Goal: Information Seeking & Learning: Compare options

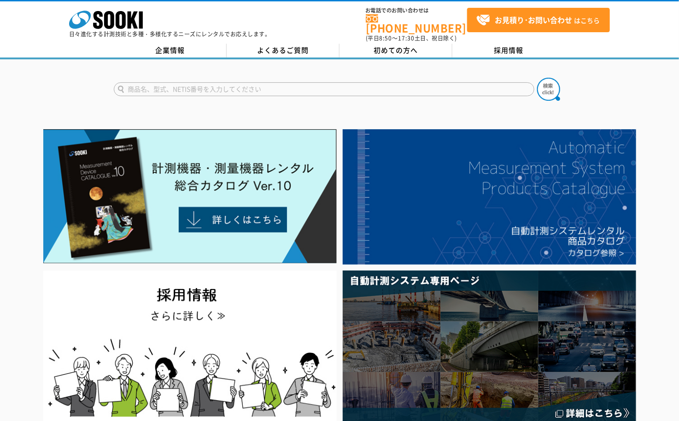
drag, startPoint x: 594, startPoint y: 70, endPoint x: 533, endPoint y: 70, distance: 60.8
click at [594, 70] on div at bounding box center [339, 81] width 679 height 44
click at [214, 82] on input "text" at bounding box center [324, 89] width 420 height 14
paste input "クーラントプルーフマイクロメーター"
type input "クーラントプルーフマイクロメーター"
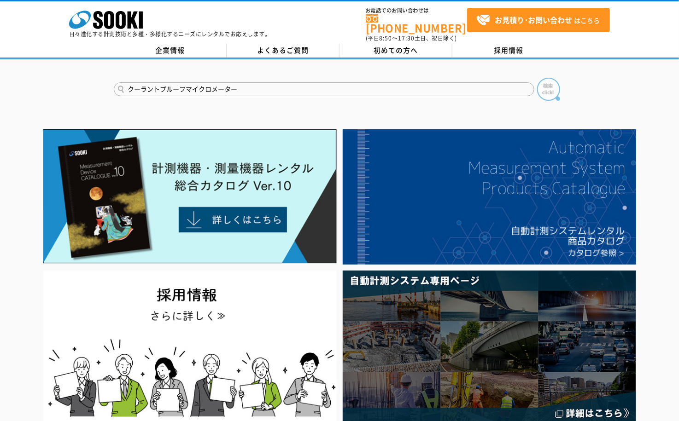
click at [543, 81] on img at bounding box center [548, 89] width 23 height 23
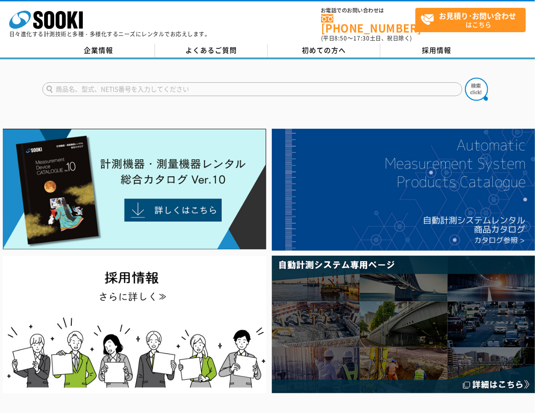
click at [113, 82] on input "text" at bounding box center [252, 89] width 420 height 14
paste input "クーラントプルーフマイクロメーター"
type input "クーラントプルーフマイクロメーター"
click at [477, 79] on img at bounding box center [476, 89] width 23 height 23
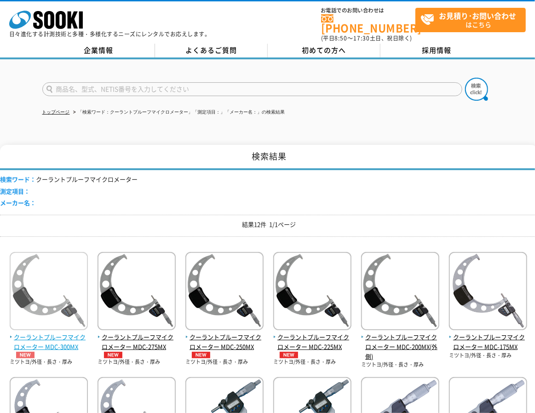
click at [66, 335] on span "クーラントプルーフマイクロメーター MDC-300MX" at bounding box center [49, 346] width 78 height 26
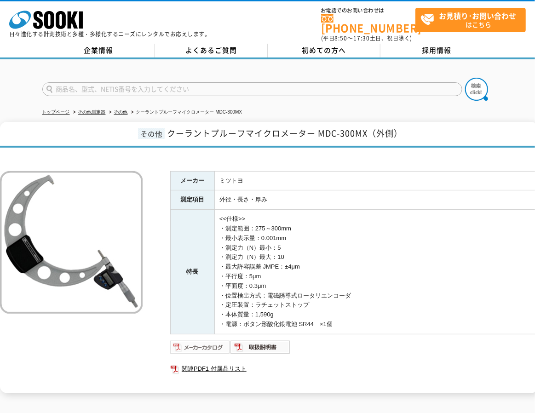
click at [213, 342] on img at bounding box center [200, 347] width 60 height 15
click at [266, 344] on img at bounding box center [261, 347] width 60 height 15
click at [289, 1] on div "株式会社 ソーキ spMenu 日々進化する計測技術と多種・多様化するニーズにレンタルでお応えします。 お電話でのお問い合わせは 0120-856-990 (…" at bounding box center [267, 21] width 535 height 41
click at [252, 265] on td "<<仕様>> ・測定範囲：275～300mm ・最小表示量：0.001mm ・測定力（N）最小：5 ・測定力（N）最大：10 ・最大許容誤差 JMPE：±4μ…" at bounding box center [377, 272] width 324 height 125
drag, startPoint x: 252, startPoint y: 265, endPoint x: 240, endPoint y: 229, distance: 37.6
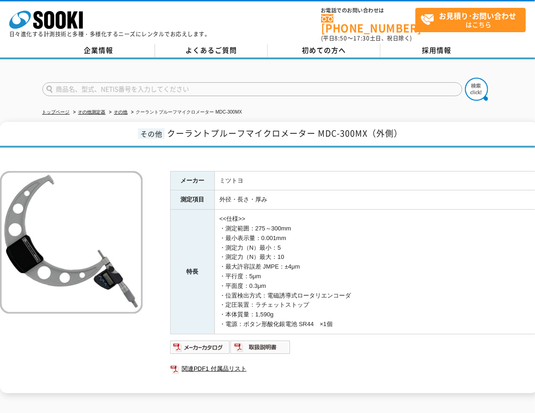
click at [240, 229] on td "<<仕様>> ・測定範囲：275～300mm ・最小表示量：0.001mm ・測定力（N）最小：5 ・測定力（N）最大：10 ・最大許容誤差 JMPE：±4μ…" at bounding box center [377, 272] width 324 height 125
drag, startPoint x: 221, startPoint y: 222, endPoint x: 292, endPoint y: 229, distance: 70.8
click at [292, 229] on td "<<仕様>> ・測定範囲：275～300mm ・最小表示量：0.001mm ・測定力（N）最小：5 ・測定力（N）最大：10 ・最大許容誤差 JMPE：±4μ…" at bounding box center [377, 272] width 324 height 125
copy td "・測定範囲：275～300mm ・最小表示量：0.001mm"
click at [470, 221] on td "<<仕様>> ・測定範囲：275～300mm ・最小表示量：0.001mm ・測定力（N）最小：5 ・測定力（N）最大：10 ・最大許容誤差 JMPE：±4μ…" at bounding box center [377, 272] width 324 height 125
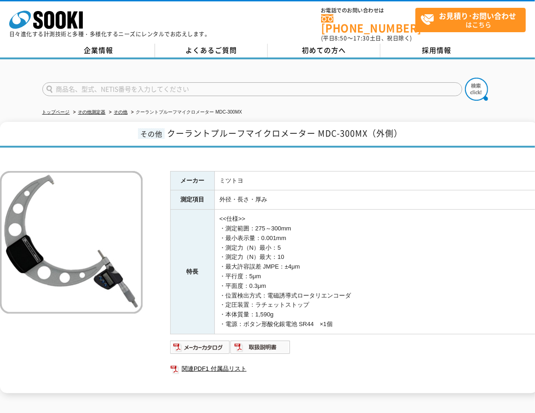
click at [404, 220] on td "<<仕様>> ・測定範囲：275～300mm ・最小表示量：0.001mm ・測定力（N）最小：5 ・測定力（N）最大：10 ・最大許容誤差 JMPE：±4μ…" at bounding box center [377, 272] width 324 height 125
click at [126, 110] on link "その他" at bounding box center [121, 112] width 14 height 5
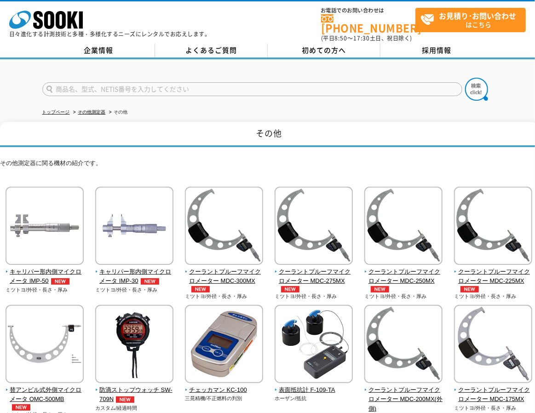
click at [452, 162] on p "その他測定器に関る機材の紹介です。" at bounding box center [269, 166] width 539 height 14
click at [460, 269] on span "クーラントプルーフマイクロメーター MDC-225MX" at bounding box center [493, 280] width 79 height 26
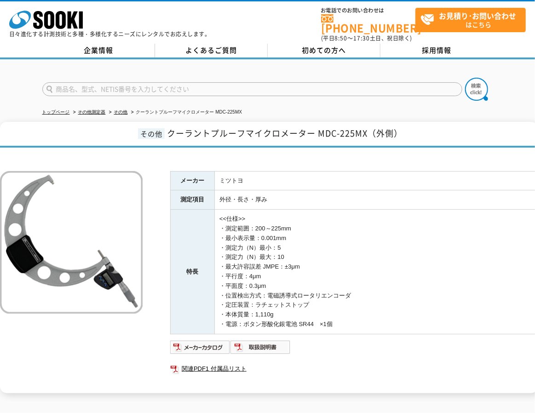
drag, startPoint x: 220, startPoint y: 220, endPoint x: 297, endPoint y: 229, distance: 77.8
click at [297, 229] on td "<<仕様>> ・測定範囲：200～225mm ・最小表示量：0.001mm ・測定力（N）最小：5 ・測定力（N）最大：10 ・最大許容誤差 JMPE：±3μ…" at bounding box center [377, 272] width 324 height 125
copy td "・測定範囲：200～225mm ・最小表示量：0.001mm"
click at [450, 251] on td "<<仕様>> ・測定範囲：200～225mm ・最小表示量：0.001mm ・測定力（N）最小：5 ・測定力（N）最大：10 ・最大許容誤差 JMPE：±3μ…" at bounding box center [377, 272] width 324 height 125
click at [496, 255] on td "<<仕様>> ・測定範囲：200～225mm ・最小表示量：0.001mm ・測定力（N）最小：5 ・測定力（N）最大：10 ・最大許容誤差 JMPE：±3μ…" at bounding box center [377, 272] width 324 height 125
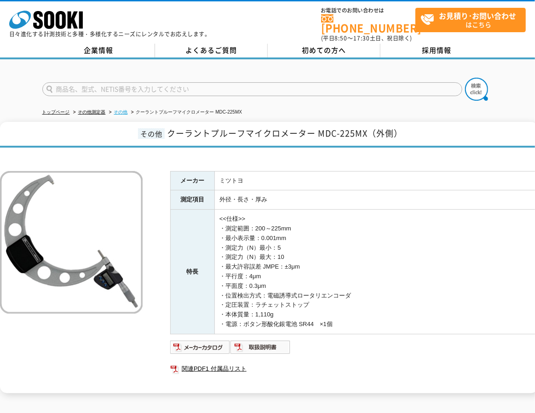
click at [122, 110] on link "その他" at bounding box center [121, 112] width 14 height 5
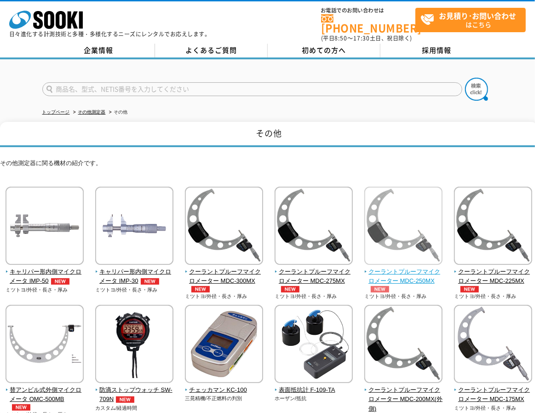
click at [389, 268] on span "クーラントプルーフマイクロメーター MDC-250MX" at bounding box center [404, 280] width 79 height 26
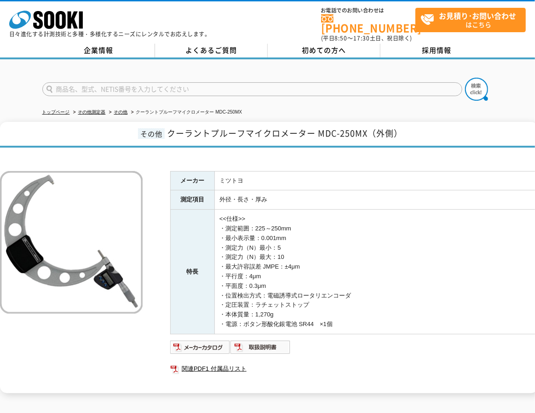
drag, startPoint x: 220, startPoint y: 220, endPoint x: 326, endPoint y: 227, distance: 106.2
click at [326, 227] on td "<<仕様>> ・測定範囲：225～250mm ・最小表示量：0.001mm ・測定力（N）最小：5 ・測定力（N）最大：10 ・最大許容誤差 JMPE：±4μ…" at bounding box center [377, 272] width 324 height 125
copy td "・測定範囲：225～250mm ・最小表示量：0.001mm"
click at [501, 211] on td "<<仕様>> ・測定範囲：225～250mm ・最小表示量：0.001mm ・測定力（N）最小：5 ・測定力（N）最大：10 ・最大許容誤差 JMPE：±4μ…" at bounding box center [377, 272] width 324 height 125
click at [127, 110] on link "その他" at bounding box center [121, 112] width 14 height 5
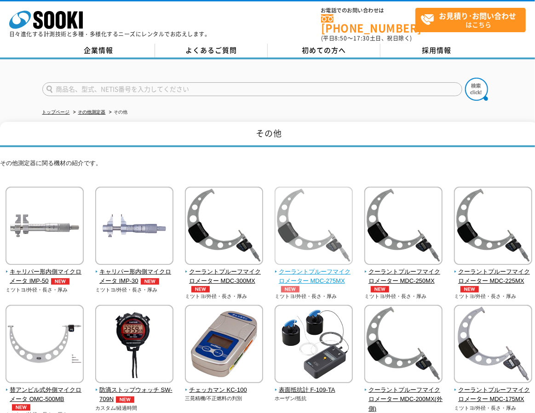
click at [310, 256] on img at bounding box center [314, 227] width 78 height 81
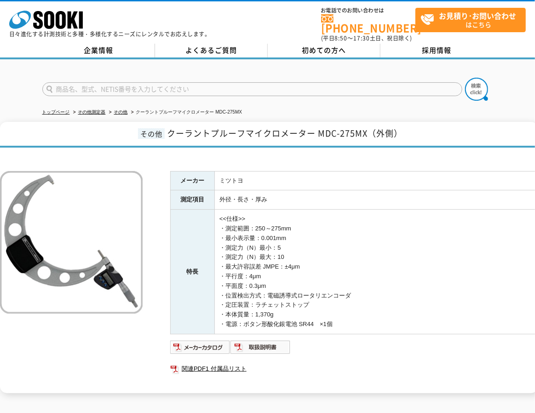
drag, startPoint x: 220, startPoint y: 223, endPoint x: 300, endPoint y: 228, distance: 79.8
click at [300, 228] on td "<<仕様>> ・測定範囲：250～275mm ・最小表示量：0.001mm ・測定力（N）最小：5 ・測定力（N）最大：10 ・最大許容誤差 JMPE：±4μ…" at bounding box center [377, 272] width 324 height 125
copy td "・測定範囲：250～275mm ・最小表示量：0.001mm"
click at [481, 289] on td "<<仕様>> ・測定範囲：250～275mm ・最小表示量：0.001mm ・測定力（N）最小：5 ・測定力（N）最大：10 ・最大許容誤差 JMPE：±4μ…" at bounding box center [377, 272] width 324 height 125
click at [208, 363] on link "関連PDF1 付属品リスト" at bounding box center [354, 369] width 368 height 12
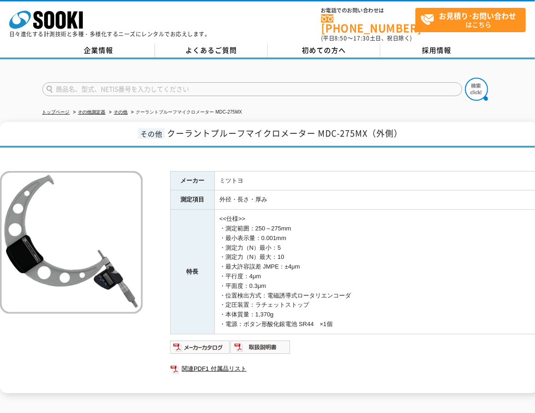
click at [58, 152] on div at bounding box center [269, 157] width 539 height 10
